Goal: Navigation & Orientation: Find specific page/section

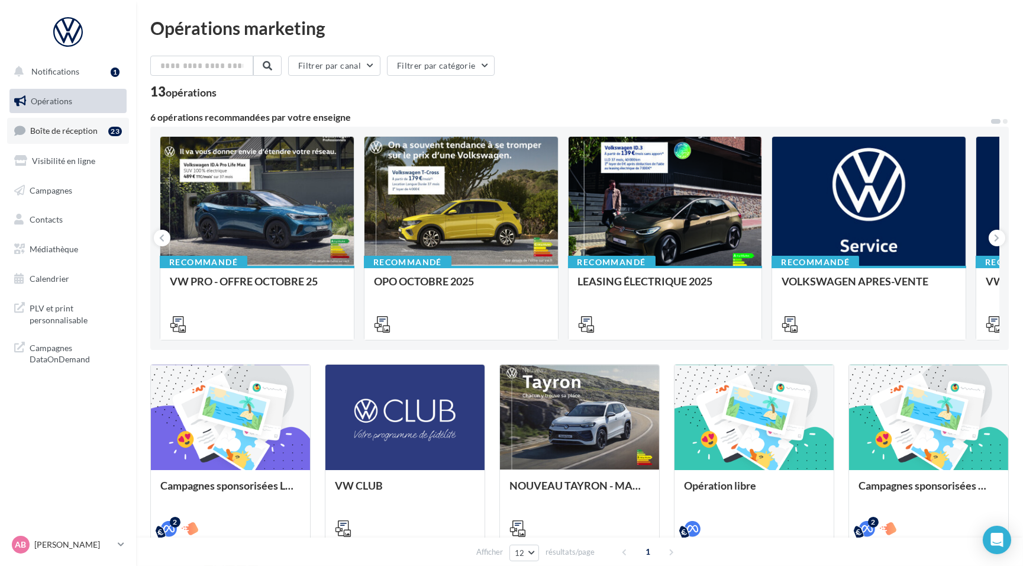
click at [75, 136] on link "Boîte de réception 23" at bounding box center [68, 130] width 122 height 25
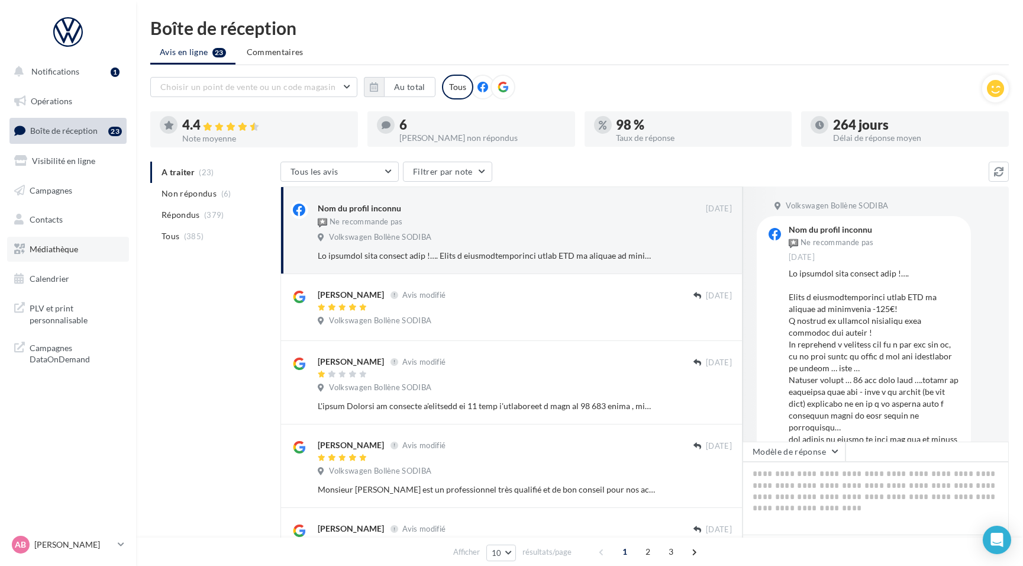
click at [52, 254] on link "Médiathèque" at bounding box center [68, 249] width 122 height 25
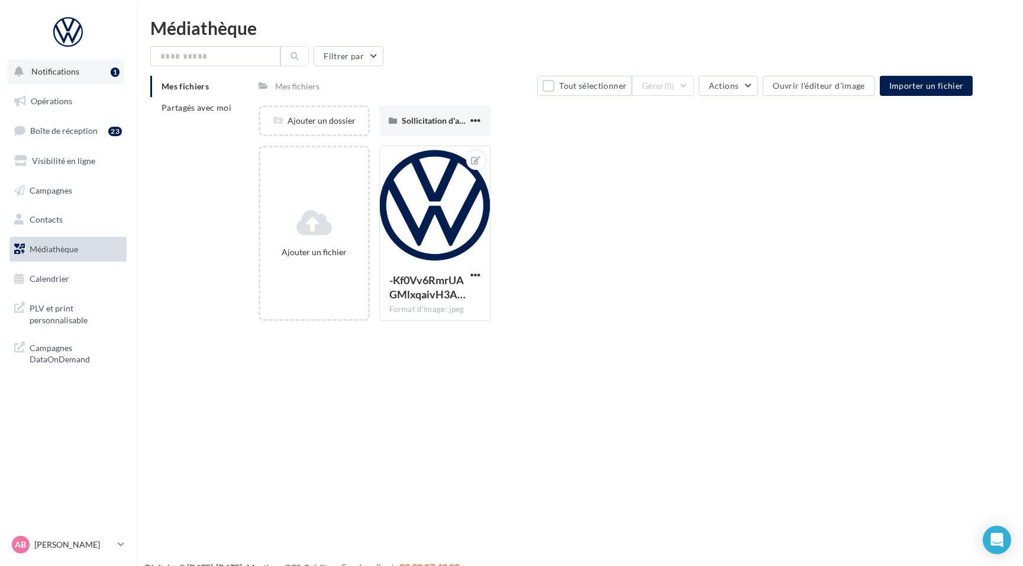
click at [55, 75] on span "Notifications" at bounding box center [55, 71] width 48 height 10
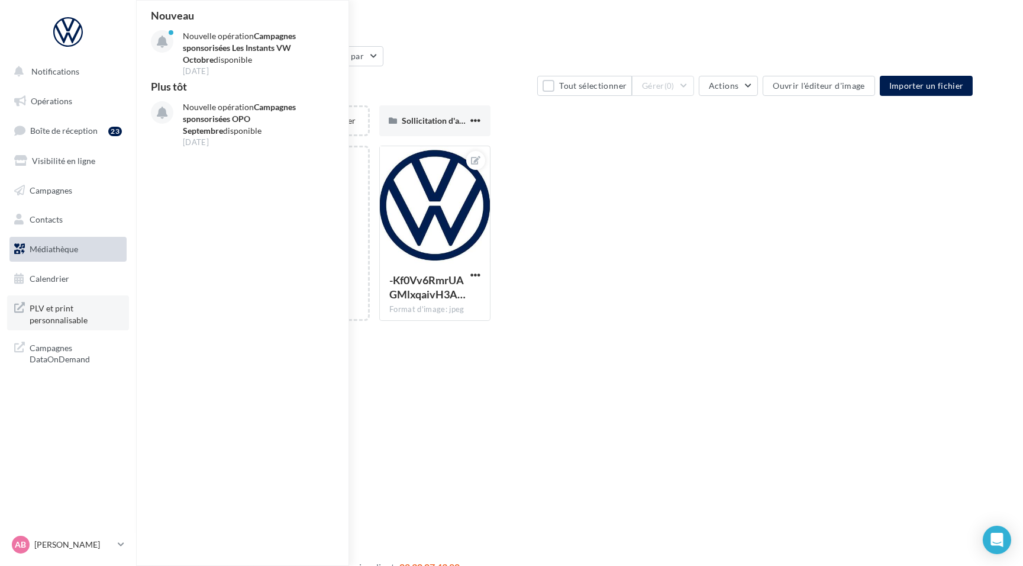
click at [55, 319] on span "PLV et print personnalisable" at bounding box center [76, 312] width 92 height 25
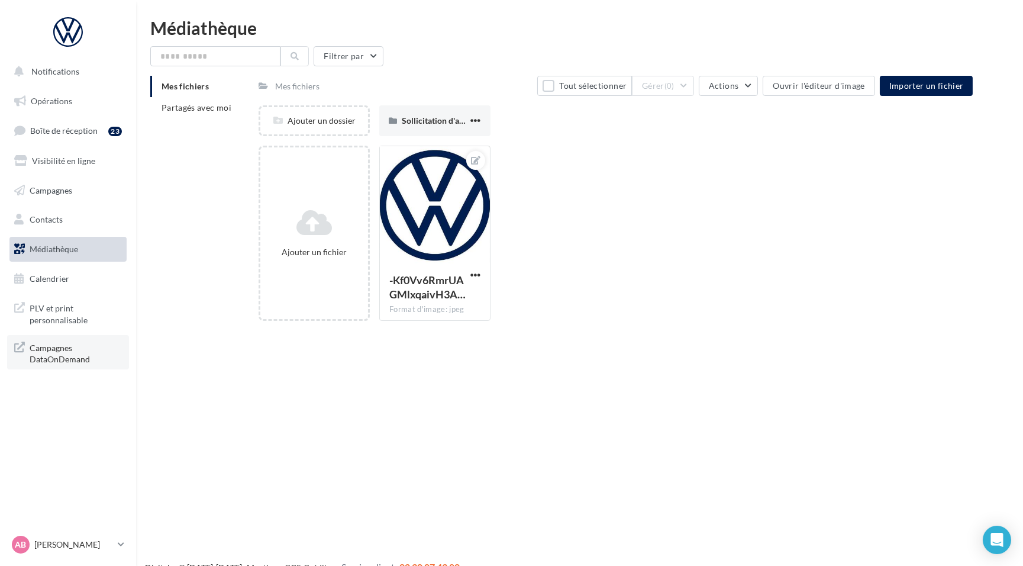
click at [50, 356] on span "Campagnes DataOnDemand" at bounding box center [76, 352] width 92 height 25
click at [59, 316] on span "PLV et print personnalisable" at bounding box center [76, 312] width 92 height 25
click at [33, 97] on span "Opérations" at bounding box center [51, 101] width 41 height 10
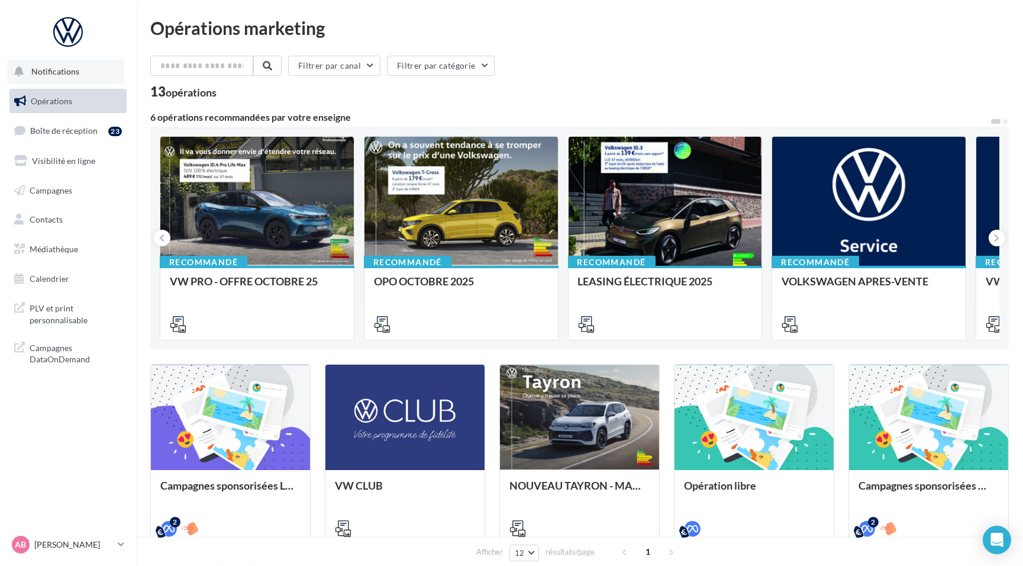
click at [59, 66] on span "Notifications" at bounding box center [55, 71] width 48 height 10
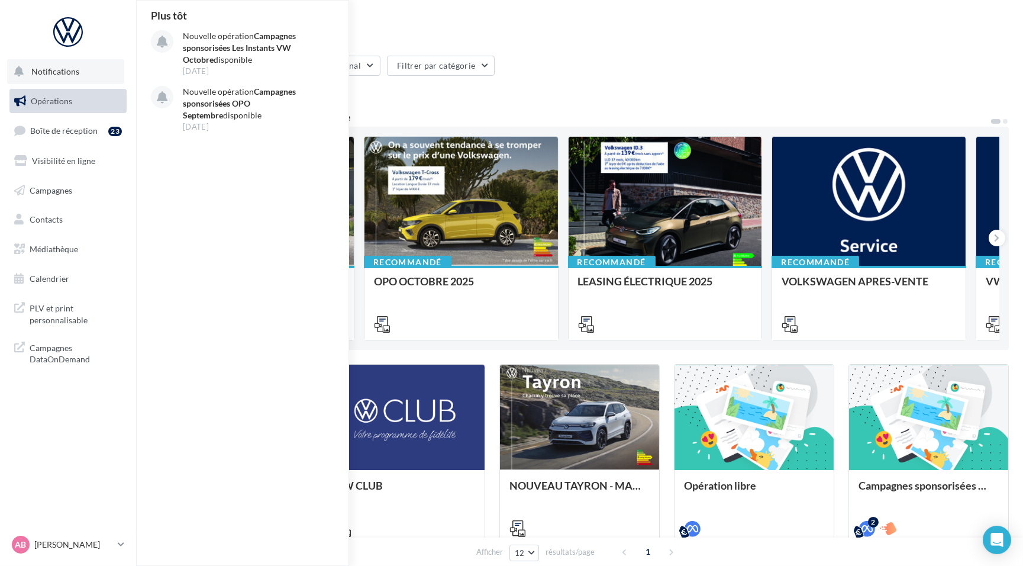
click at [54, 67] on span "Notifications" at bounding box center [55, 71] width 48 height 10
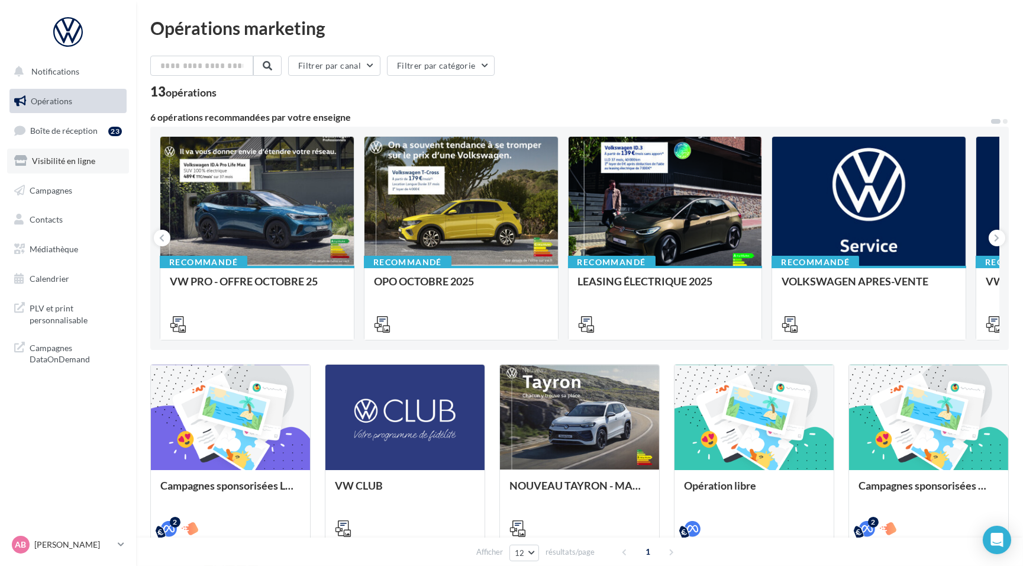
click at [40, 157] on span "Visibilité en ligne" at bounding box center [63, 161] width 63 height 10
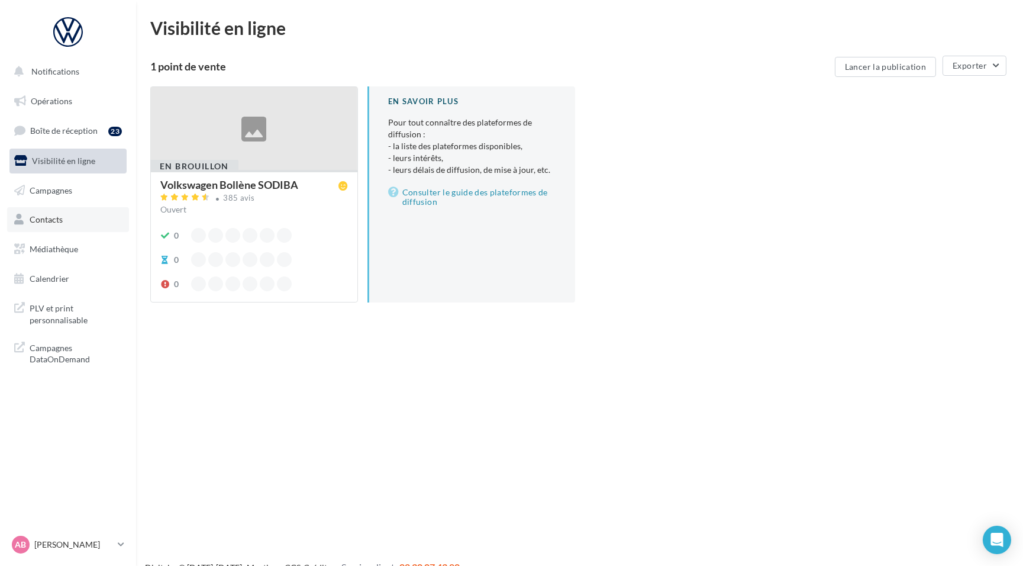
click at [40, 220] on span "Contacts" at bounding box center [46, 219] width 33 height 10
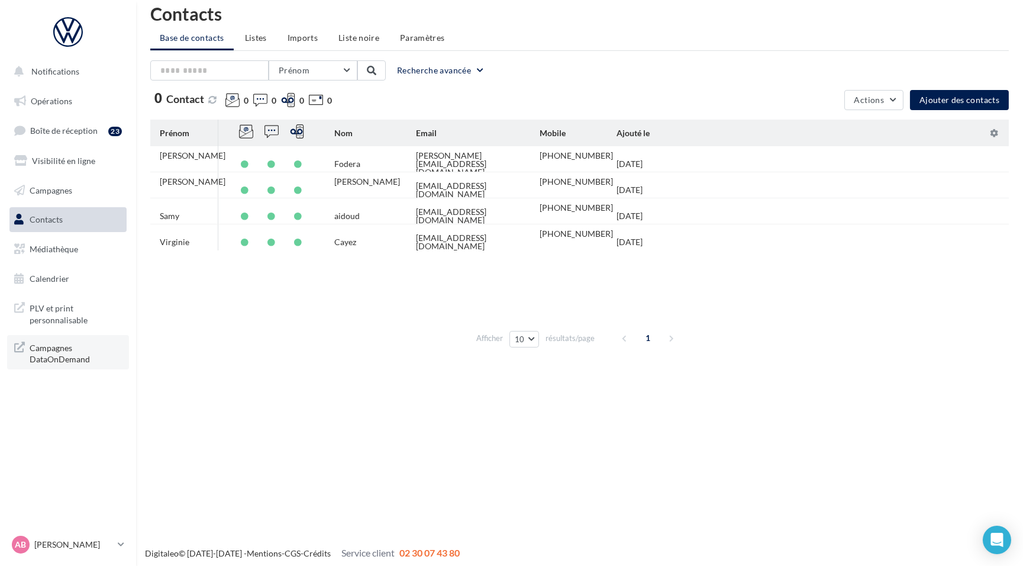
scroll to position [18, 0]
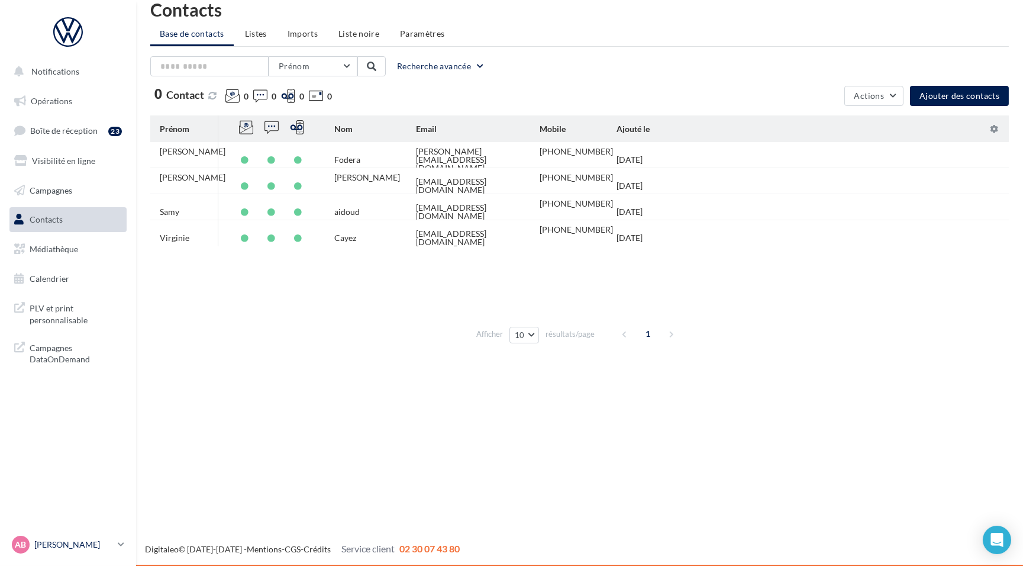
click at [118, 543] on icon at bounding box center [121, 544] width 7 height 10
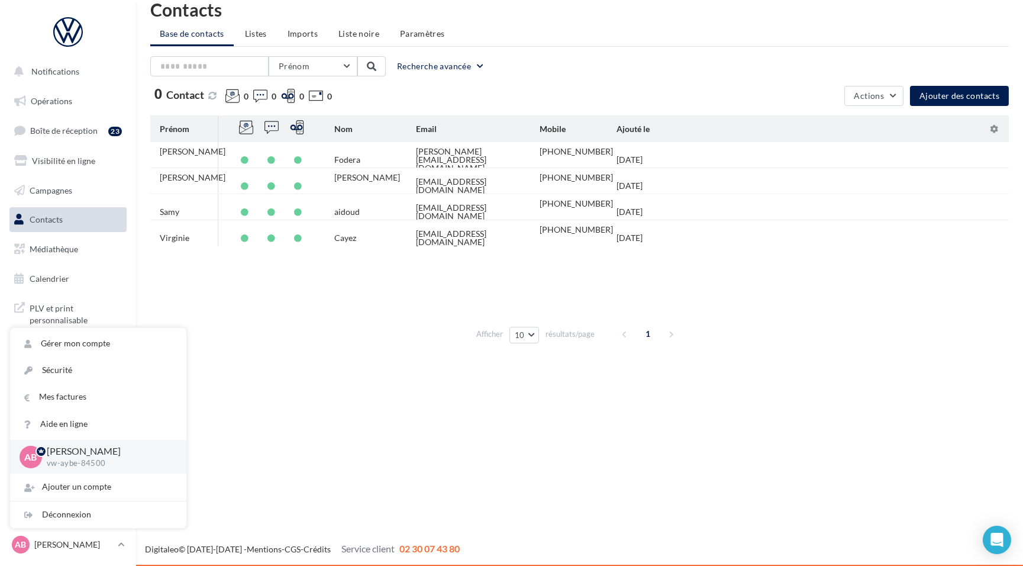
click at [339, 407] on div "Notifications Opérations Boîte de réception 23 Visibilité en ligne Campagnes Co…" at bounding box center [511, 284] width 1023 height 566
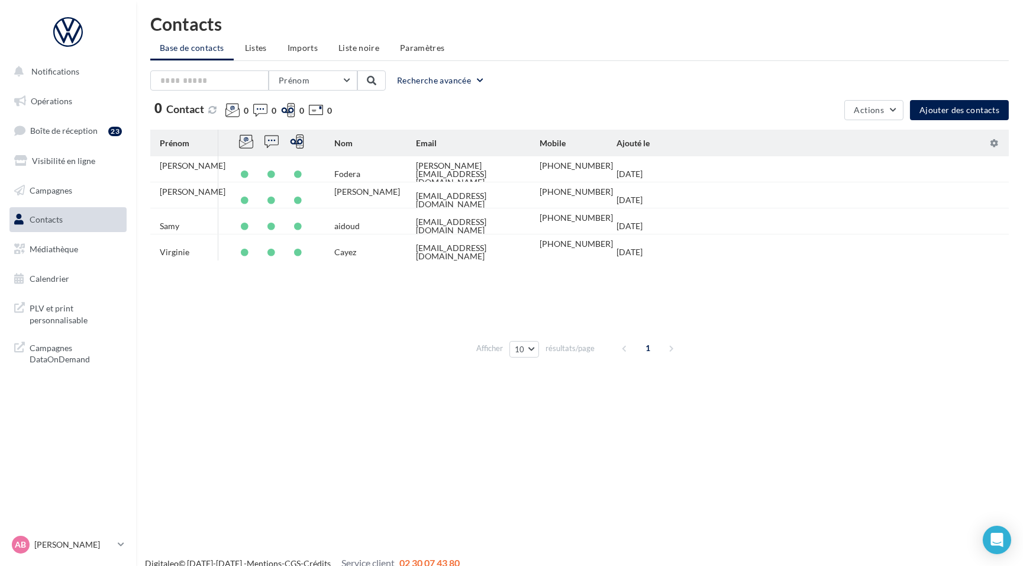
scroll to position [0, 0]
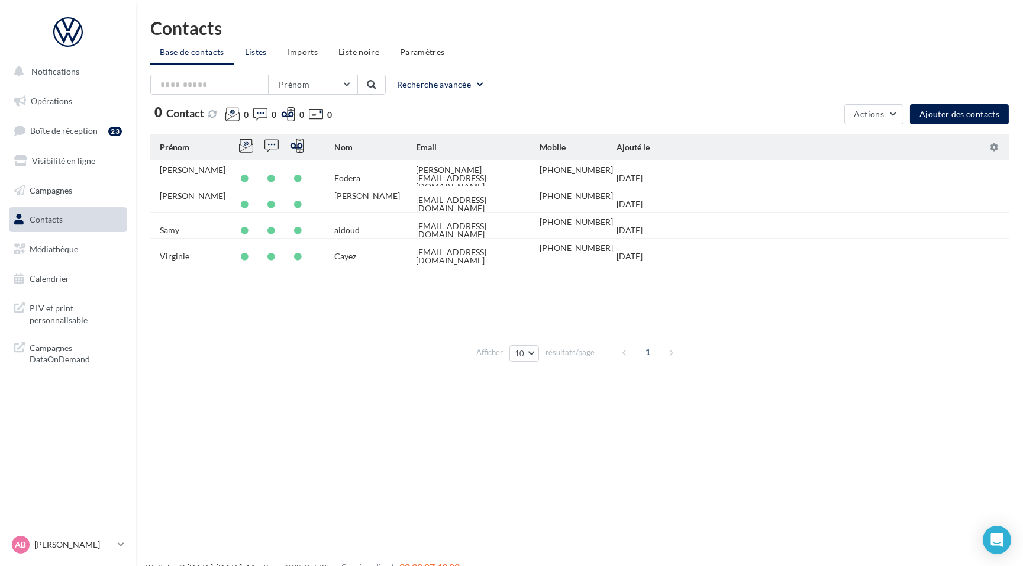
click at [256, 49] on span "Listes" at bounding box center [256, 52] width 22 height 10
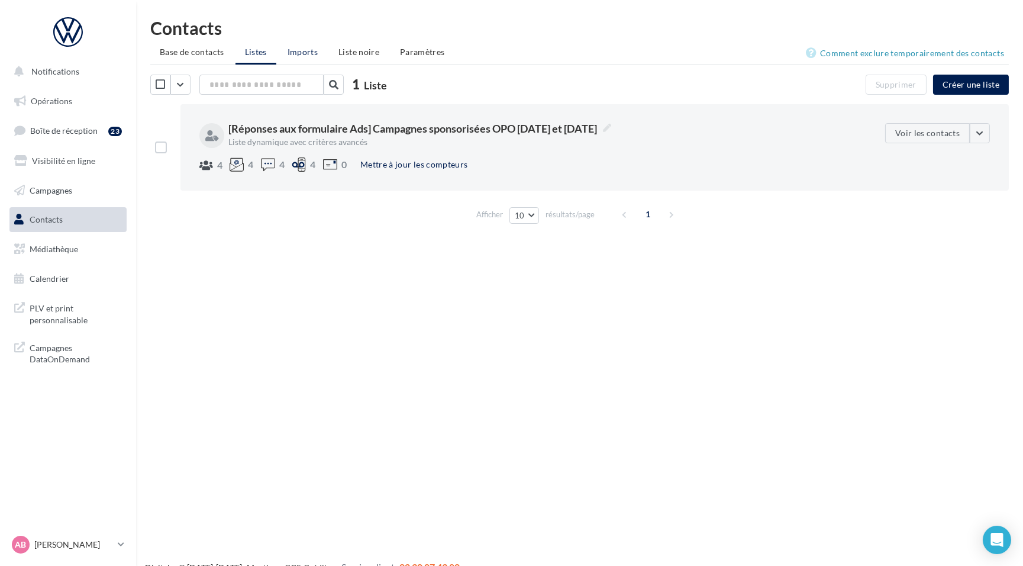
click at [289, 49] on span "Imports" at bounding box center [303, 52] width 30 height 10
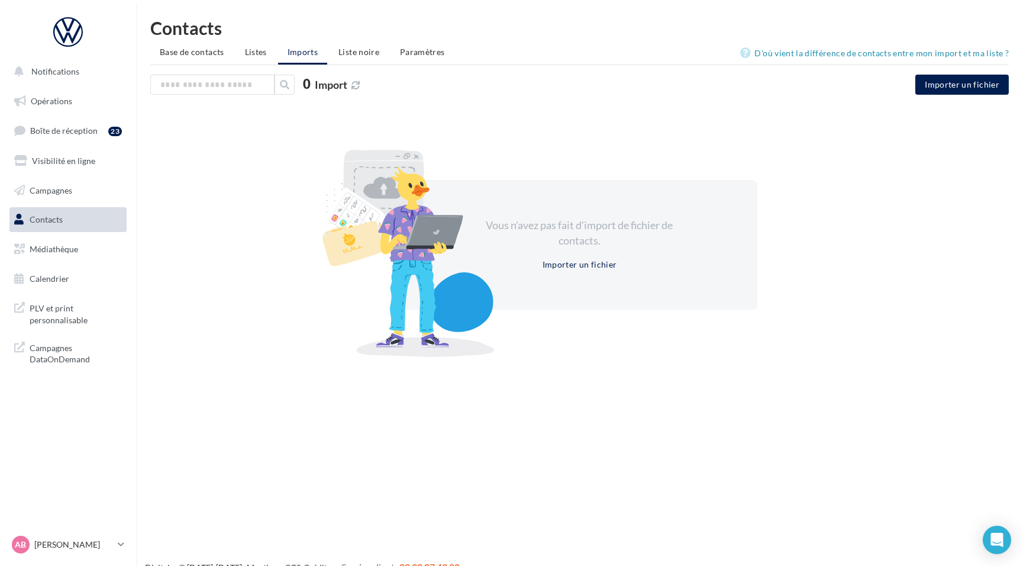
click at [344, 63] on ul "Base de contacts Listes Imports Liste noire Paramètres" at bounding box center [579, 53] width 859 height 24
click at [347, 57] on li "Liste noire" at bounding box center [359, 51] width 60 height 21
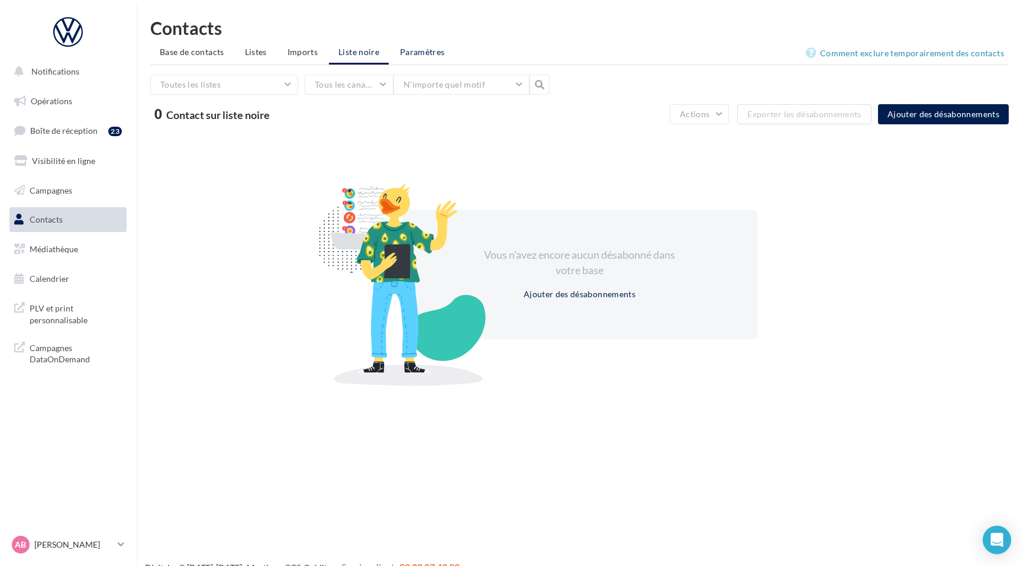
click at [421, 54] on span "Paramètres" at bounding box center [422, 52] width 45 height 10
click at [173, 46] on li "Base de contacts" at bounding box center [191, 51] width 83 height 21
